Goal: Entertainment & Leisure: Consume media (video, audio)

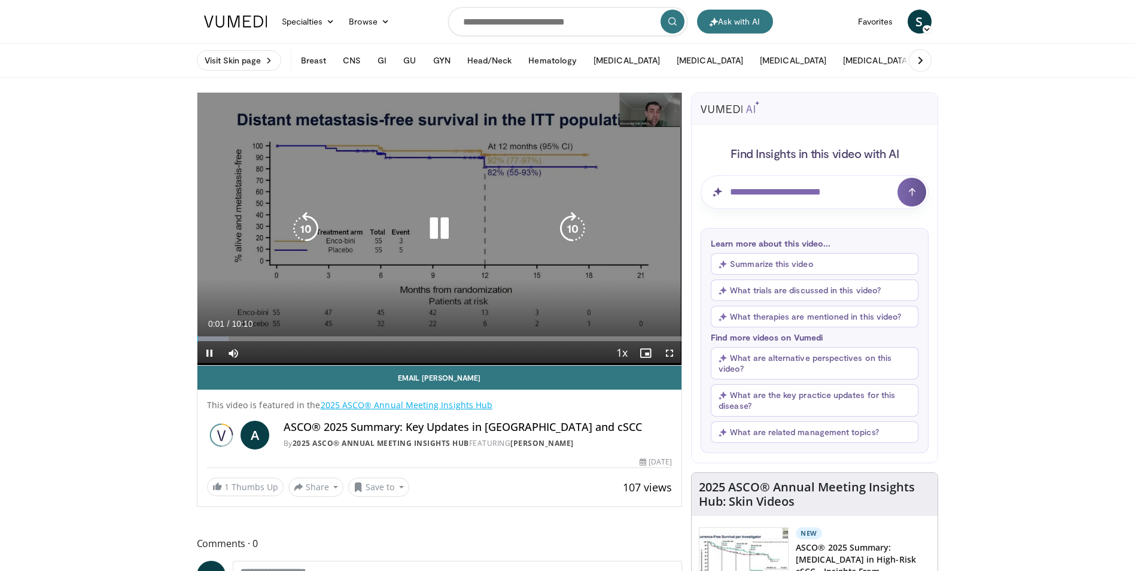
click at [442, 226] on icon "Video Player" at bounding box center [438, 228] width 33 height 33
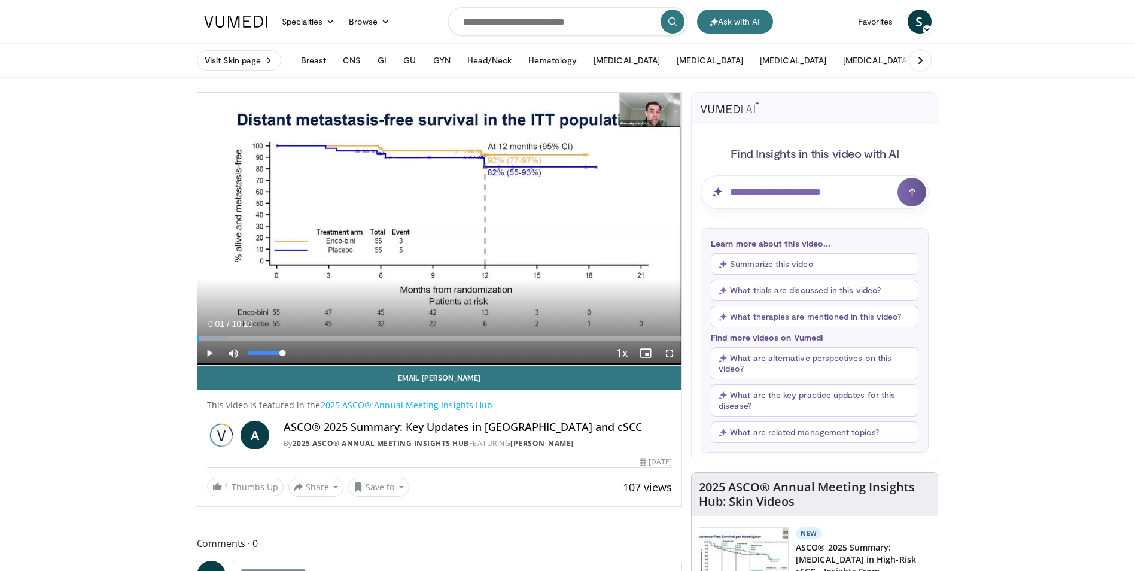
drag, startPoint x: 282, startPoint y: 351, endPoint x: 314, endPoint y: 350, distance: 32.3
click at [314, 350] on div "Current Time 0:01 / Duration 10:10 Play Skip Backward Skip Forward Mute 100% Lo…" at bounding box center [439, 353] width 484 height 24
click at [257, 349] on div "Current Time 0:01 / Duration 10:10 Play Skip Backward Skip Forward Mute 100% Lo…" at bounding box center [439, 353] width 484 height 24
click at [255, 352] on div "Current Time 0:01 / Duration 10:10 Play Skip Backward Skip Forward Mute 100% Lo…" at bounding box center [439, 353] width 484 height 24
click at [206, 352] on span "Video Player" at bounding box center [209, 353] width 24 height 24
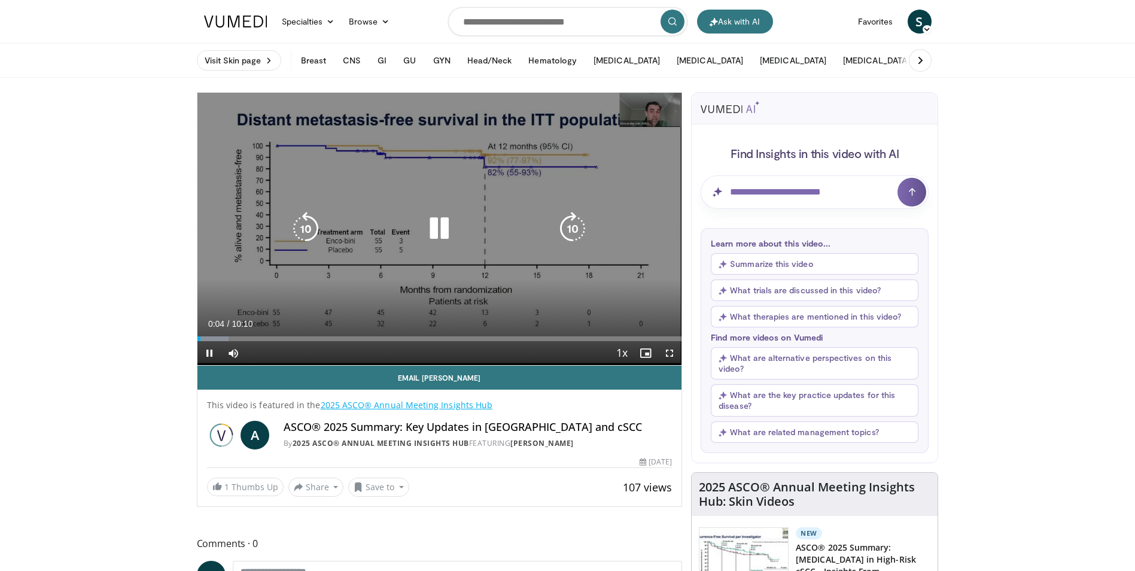
click at [321, 314] on div "10 seconds Tap to unmute" at bounding box center [439, 229] width 484 height 272
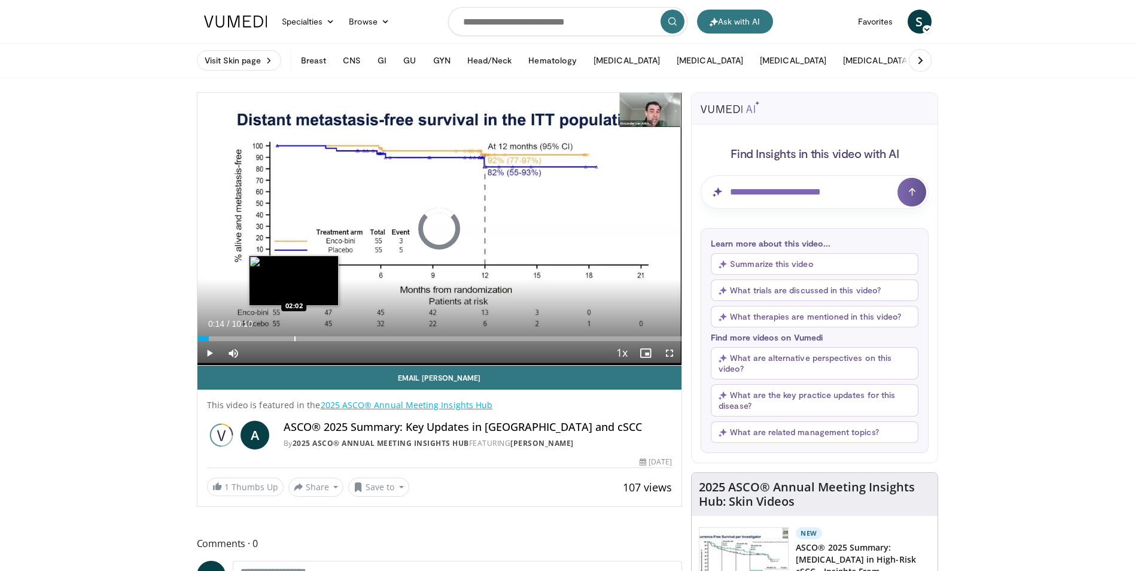
drag, startPoint x: 198, startPoint y: 336, endPoint x: 299, endPoint y: 339, distance: 101.1
click at [295, 339] on div "Progress Bar" at bounding box center [294, 338] width 1 height 5
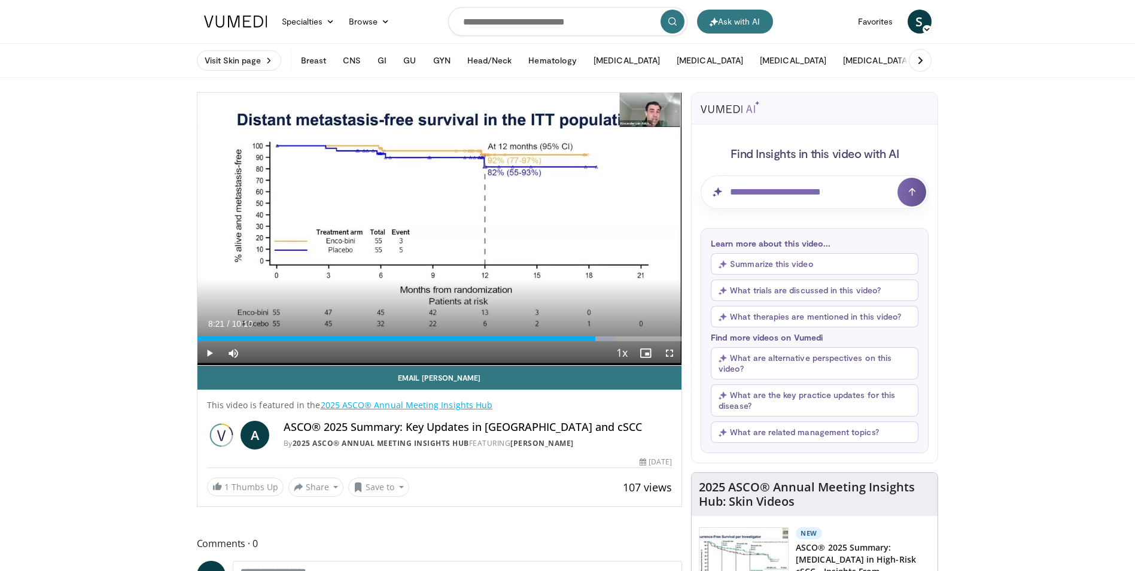
drag, startPoint x: 296, startPoint y: 339, endPoint x: 595, endPoint y: 343, distance: 299.1
click at [595, 343] on div "Current Time 8:21 / Duration 10:10 Play Skip Backward Skip Forward Mute 0% Load…" at bounding box center [439, 353] width 484 height 24
click at [607, 339] on div "Progress Bar" at bounding box center [607, 338] width 1 height 5
click at [621, 339] on div "Progress Bar" at bounding box center [621, 338] width 1 height 5
click at [612, 339] on div "Progress Bar" at bounding box center [612, 338] width 1 height 5
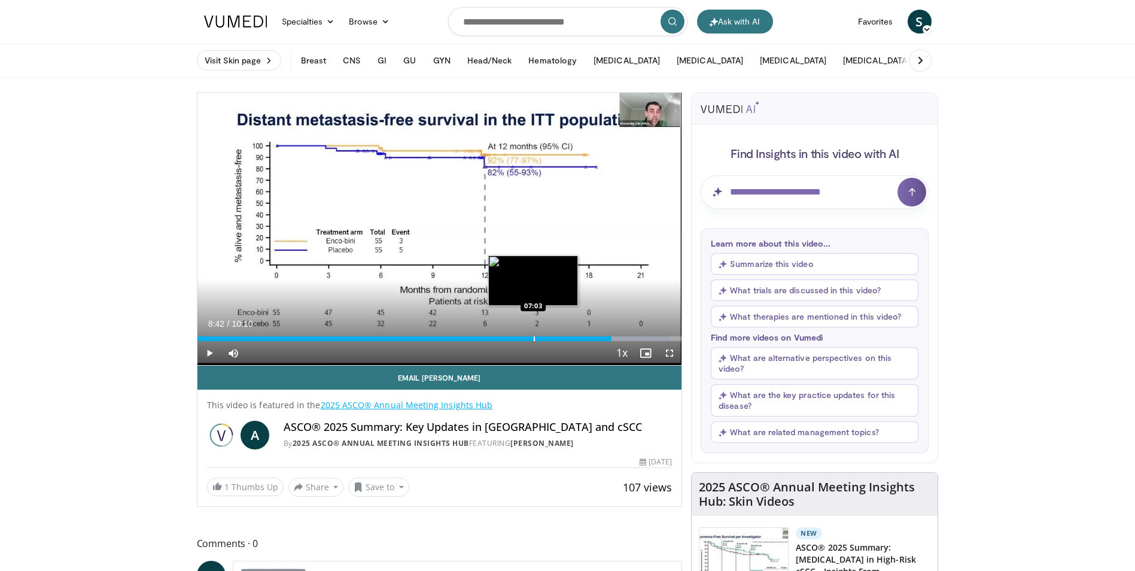
click at [534, 339] on div "Progress Bar" at bounding box center [534, 338] width 1 height 5
click at [515, 336] on div "Progress Bar" at bounding box center [515, 338] width 1 height 5
click at [505, 339] on div "Progress Bar" at bounding box center [505, 338] width 1 height 5
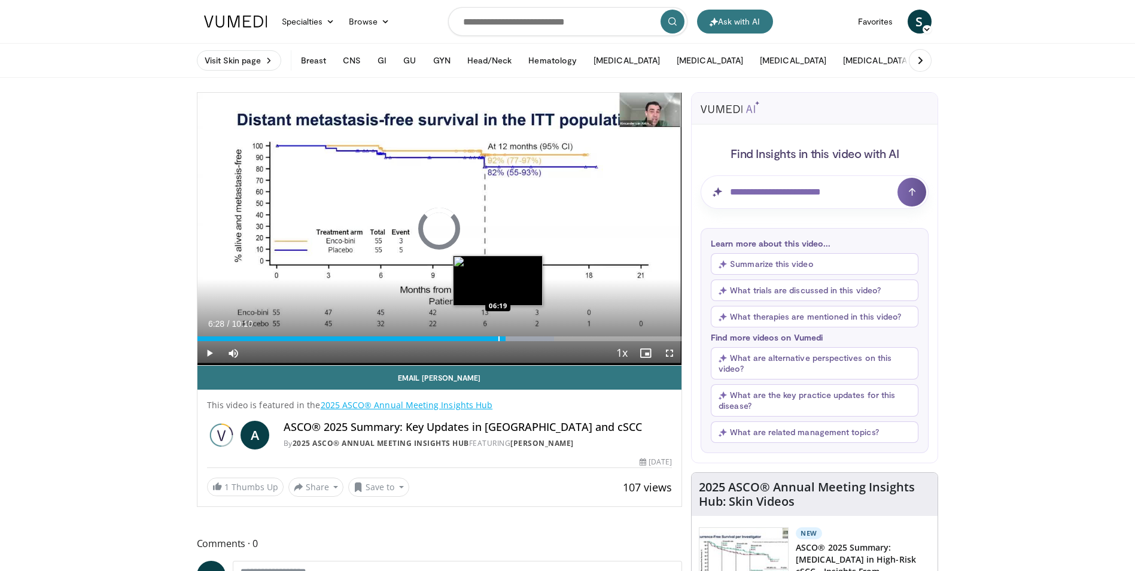
click at [498, 335] on div "Loaded : 73.72% 06:28 06:19" at bounding box center [439, 335] width 484 height 11
click at [519, 339] on div "Progress Bar" at bounding box center [519, 338] width 1 height 5
click at [529, 338] on div "Progress Bar" at bounding box center [529, 338] width 1 height 5
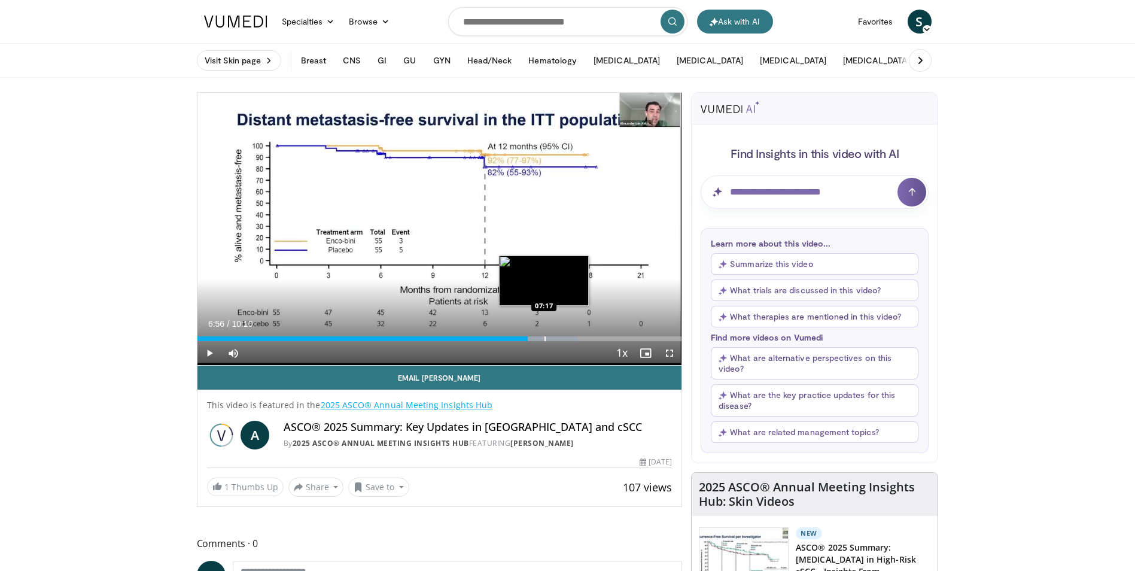
click at [544, 339] on div "Progress Bar" at bounding box center [544, 338] width 1 height 5
click at [560, 340] on div "Progress Bar" at bounding box center [560, 338] width 1 height 5
click at [571, 339] on div "Progress Bar" at bounding box center [571, 338] width 1 height 5
click at [584, 340] on div "Progress Bar" at bounding box center [584, 338] width 1 height 5
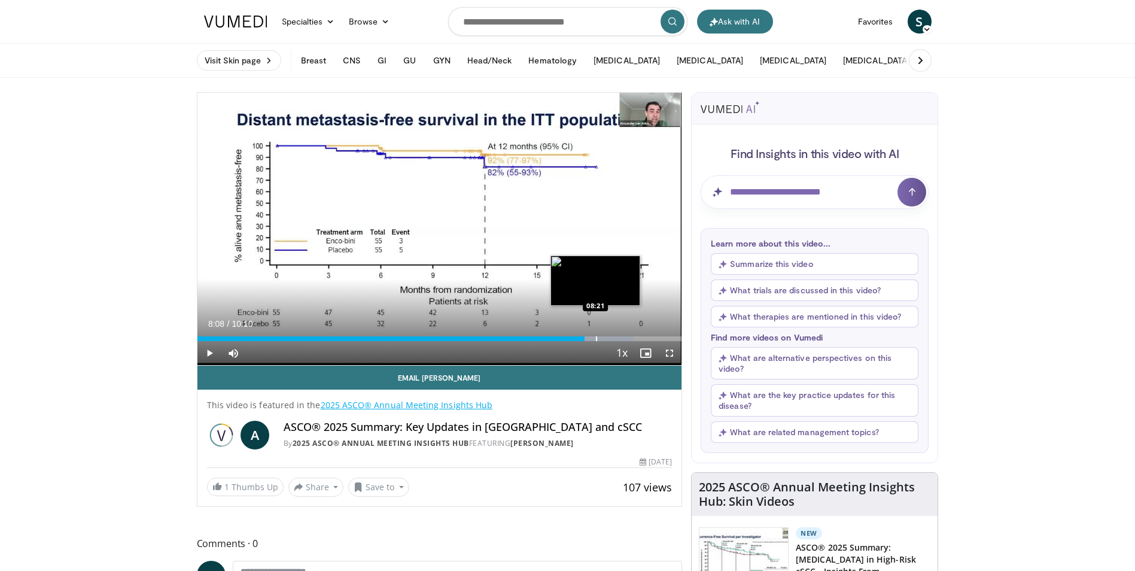
click at [596, 339] on div "Progress Bar" at bounding box center [596, 338] width 1 height 5
click at [615, 339] on div "Progress Bar" at bounding box center [615, 338] width 1 height 5
click at [596, 340] on div "Progress Bar" at bounding box center [596, 338] width 1 height 5
click at [210, 352] on span "Video Player" at bounding box center [209, 353] width 24 height 24
